Goal: Find specific page/section

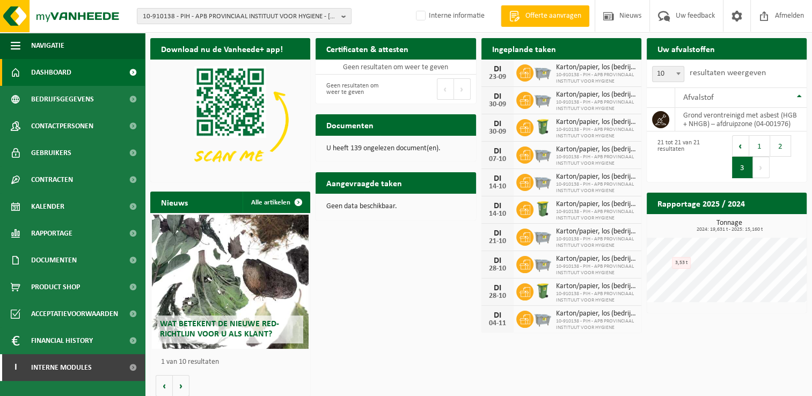
click at [385, 271] on div "Download nu de Vanheede+ app! Verberg Certificaten & attesten Bekijk uw certifi…" at bounding box center [478, 217] width 661 height 369
click at [341, 270] on div "Download nu de Vanheede+ app! Verberg Certificaten & attesten Bekijk uw certifi…" at bounding box center [478, 217] width 661 height 369
click at [167, 13] on span "10-910138 - PIH - APB PROVINCIAAL INSTITUUT VOOR HYGIENE - ANTWERPEN" at bounding box center [240, 17] width 194 height 16
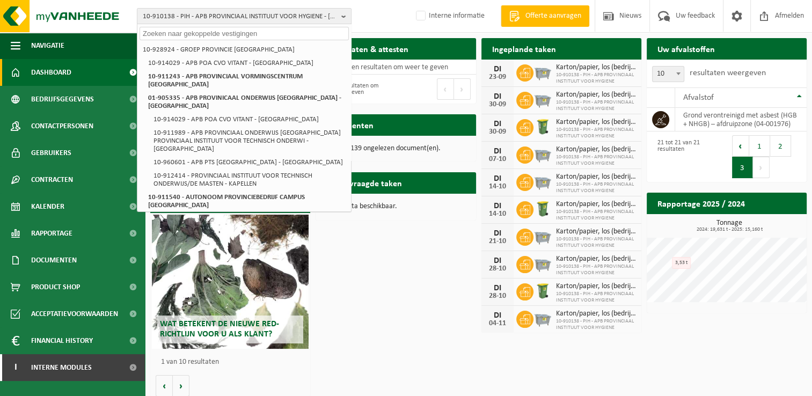
click at [177, 32] on input "text" at bounding box center [243, 33] width 209 height 13
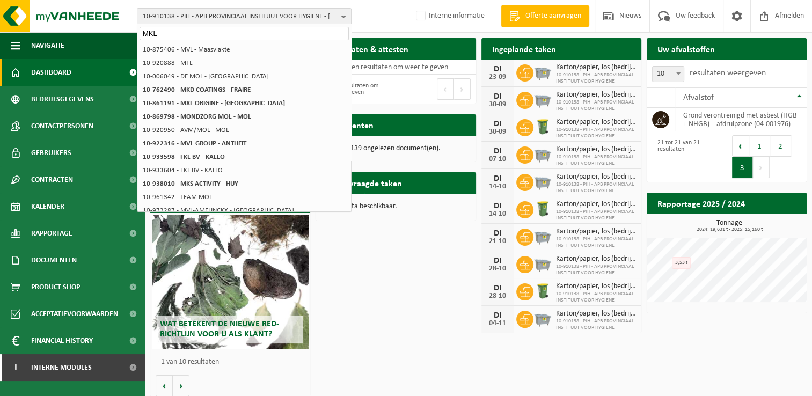
click at [208, 33] on input "MKL" at bounding box center [243, 33] width 209 height 13
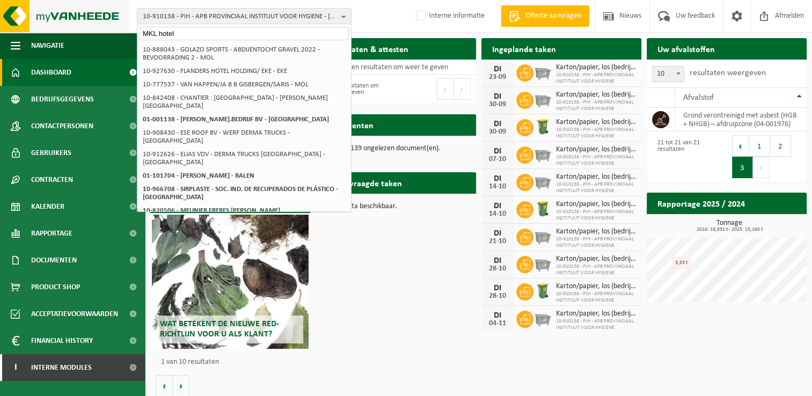
drag, startPoint x: 169, startPoint y: 32, endPoint x: 113, endPoint y: 26, distance: 56.6
click at [113, 26] on div "10-910138 - PIH - APB PROVINCIAAL INSTITUUT VOOR HYGIENE - ANTWERPEN MKL hotel …" at bounding box center [406, 16] width 812 height 33
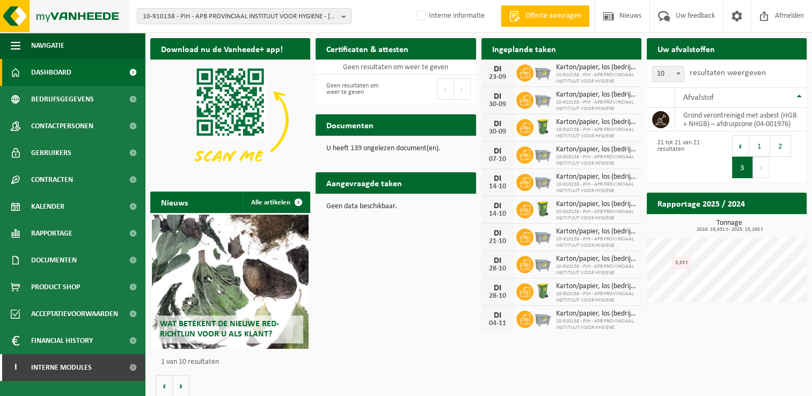
scroll to position [6, 0]
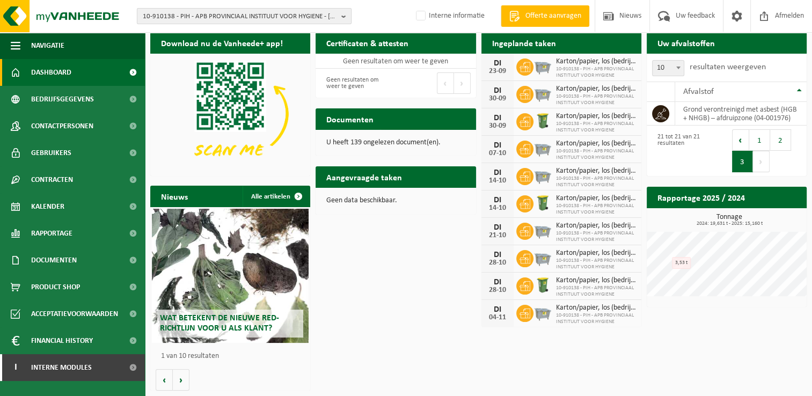
click at [197, 20] on span "10-910138 - PIH - APB PROVINCIAAL INSTITUUT VOOR HYGIENE - ANTWERPEN" at bounding box center [240, 17] width 194 height 16
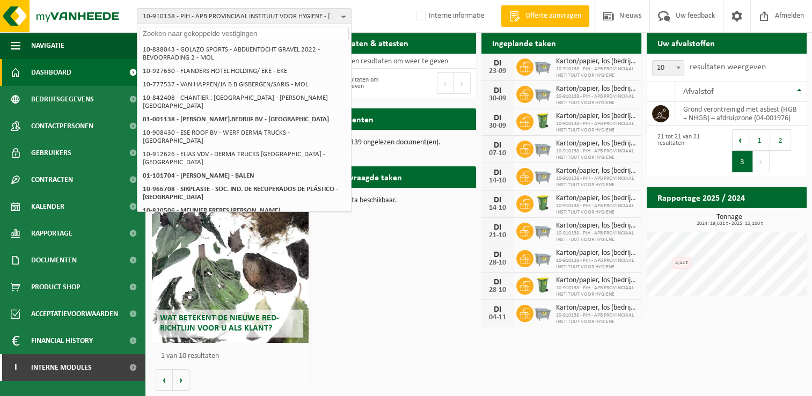
click at [191, 31] on input "text" at bounding box center [243, 33] width 209 height 13
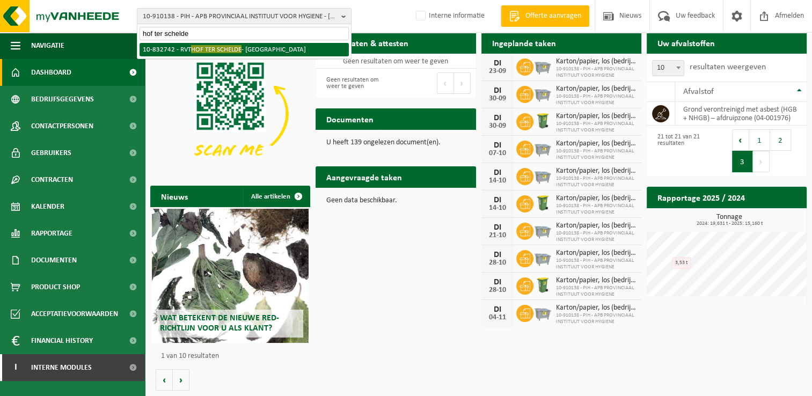
type input "hof ter schelde"
click at [255, 49] on li "10-832742 - RVT HOF TER SCHELDE - ANTWERPEN" at bounding box center [243, 49] width 209 height 13
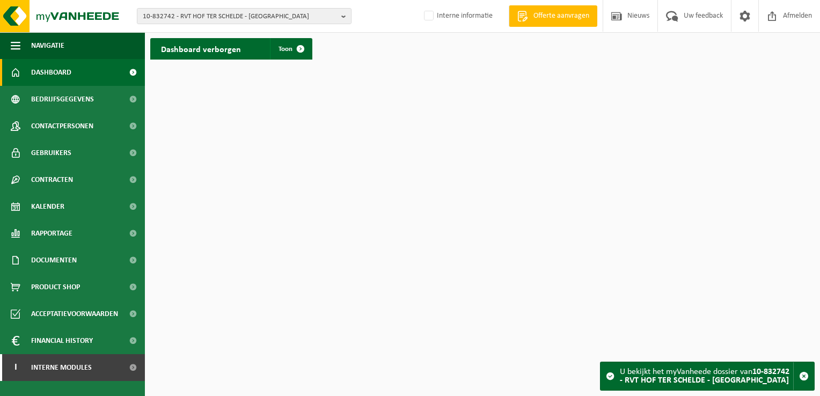
click at [697, 378] on strong "10-832742 - RVT HOF TER SCHELDE - ANTWERPEN" at bounding box center [704, 375] width 169 height 17
click at [343, 15] on b "button" at bounding box center [346, 16] width 10 height 15
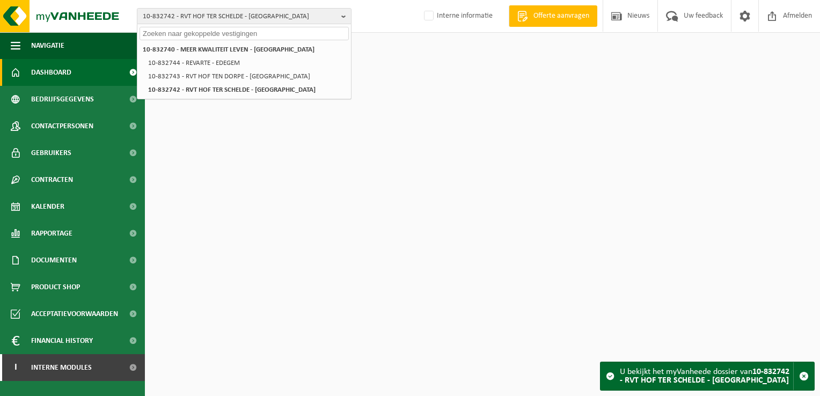
click at [282, 26] on div at bounding box center [243, 32] width 213 height 17
click at [282, 34] on input "text" at bounding box center [243, 33] width 209 height 13
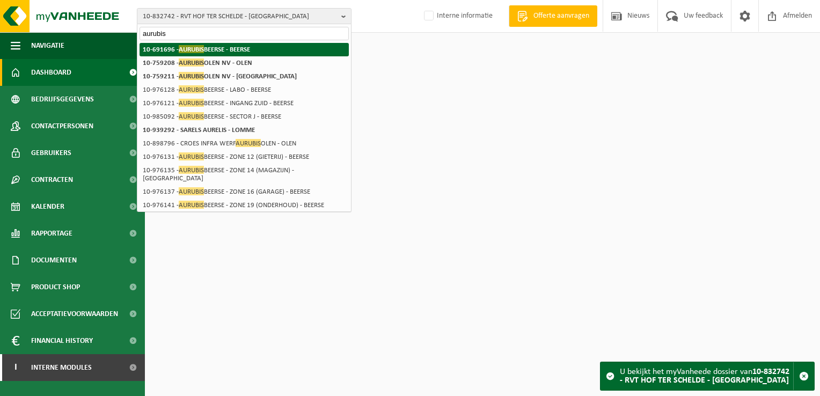
type input "aurubis"
click at [200, 46] on span "AURUBIS" at bounding box center [191, 49] width 25 height 8
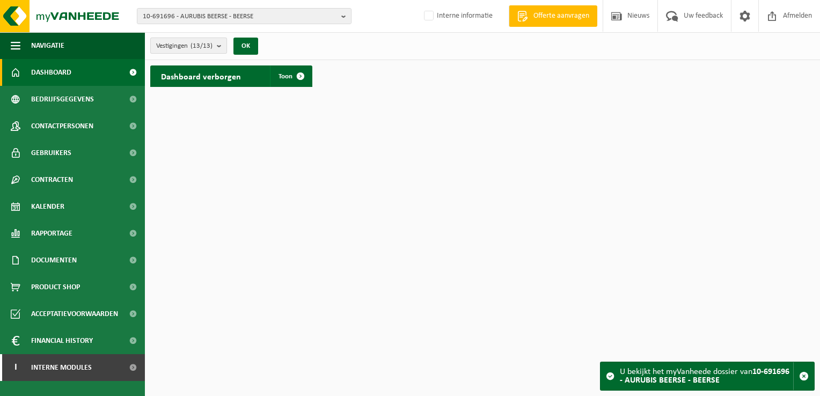
click at [219, 49] on b "submit" at bounding box center [222, 45] width 10 height 15
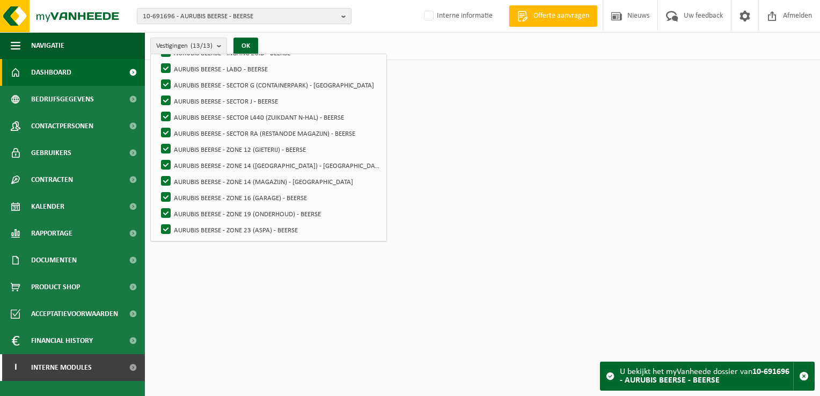
scroll to position [85, 0]
click at [244, 50] on button "OK" at bounding box center [245, 46] width 25 height 17
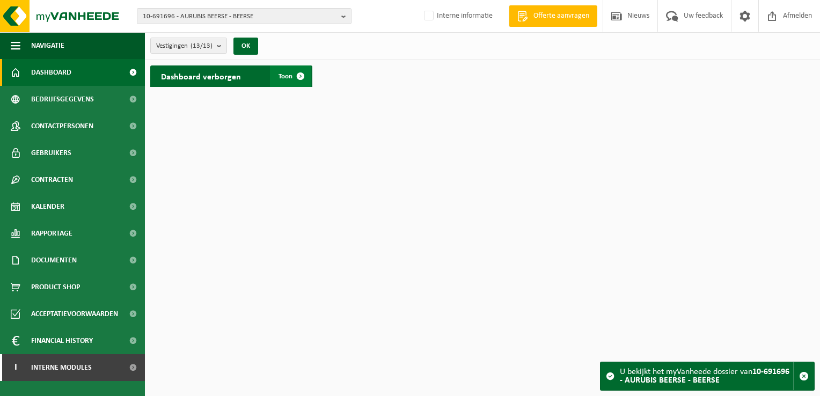
click at [300, 78] on span at bounding box center [300, 75] width 21 height 21
